Goal: Find contact information: Find contact information

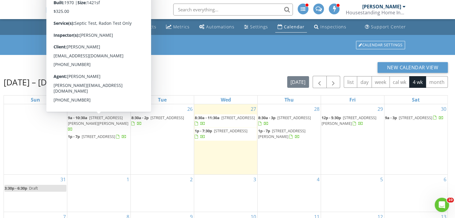
click at [110, 119] on span "[STREET_ADDRESS][PERSON_NAME][PERSON_NAME]" at bounding box center [98, 120] width 60 height 11
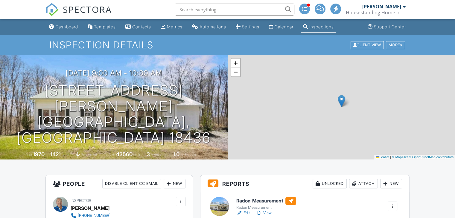
click at [110, 119] on h1 "828 Lake Henry Rd Lake Ariel, PA 18436" at bounding box center [114, 114] width 208 height 63
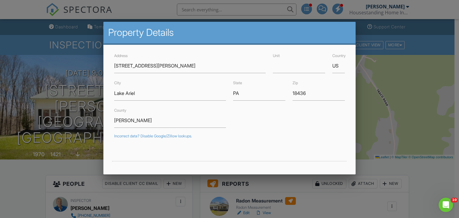
click at [28, 203] on div at bounding box center [229, 106] width 459 height 273
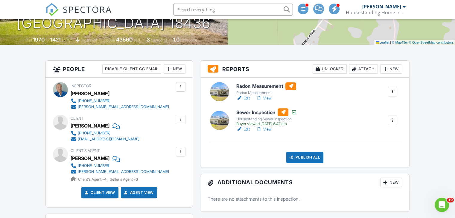
scroll to position [128, 0]
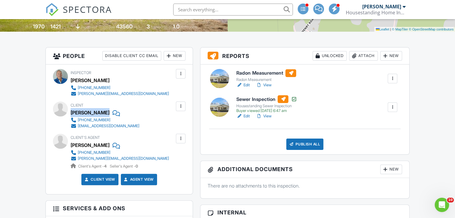
drag, startPoint x: 71, startPoint y: 112, endPoint x: 98, endPoint y: 113, distance: 27.2
click at [98, 113] on div "[PERSON_NAME]" at bounding box center [108, 112] width 74 height 9
copy div "[PERSON_NAME]"
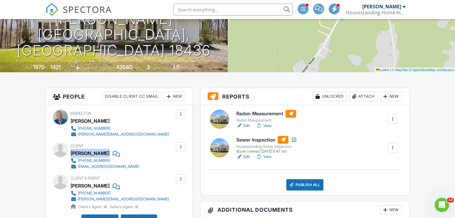
scroll to position [89, 0]
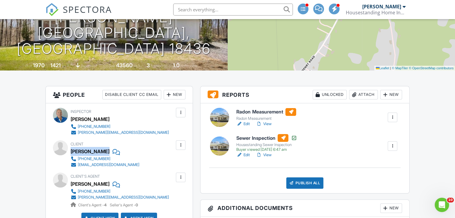
click at [121, 198] on div "[PERSON_NAME][EMAIL_ADDRESS][DOMAIN_NAME]" at bounding box center [123, 197] width 91 height 5
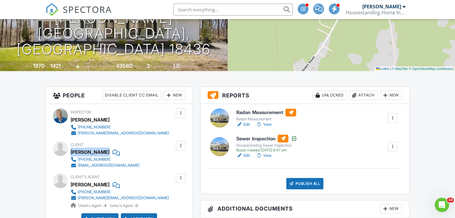
scroll to position [74, 0]
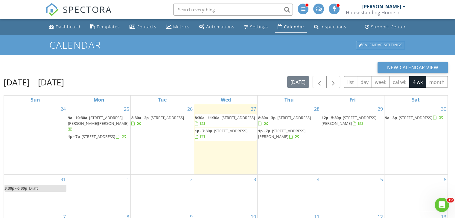
click at [107, 135] on span "506 Ridgeview Dr, SOUTH ABINGTON TOWNSHIP 18411" at bounding box center [98, 136] width 33 height 5
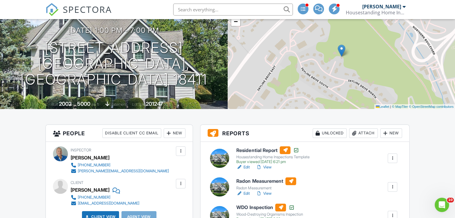
scroll to position [48, 0]
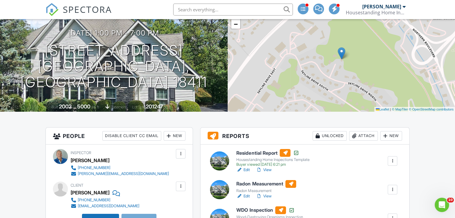
drag, startPoint x: 72, startPoint y: 193, endPoint x: 105, endPoint y: 194, distance: 33.5
click at [105, 194] on div "Katie Loughran" at bounding box center [90, 192] width 39 height 9
copy div "Katie Loughran"
click at [92, 207] on div "katbmon@gmail.com" at bounding box center [109, 206] width 62 height 5
